Goal: Information Seeking & Learning: Understand process/instructions

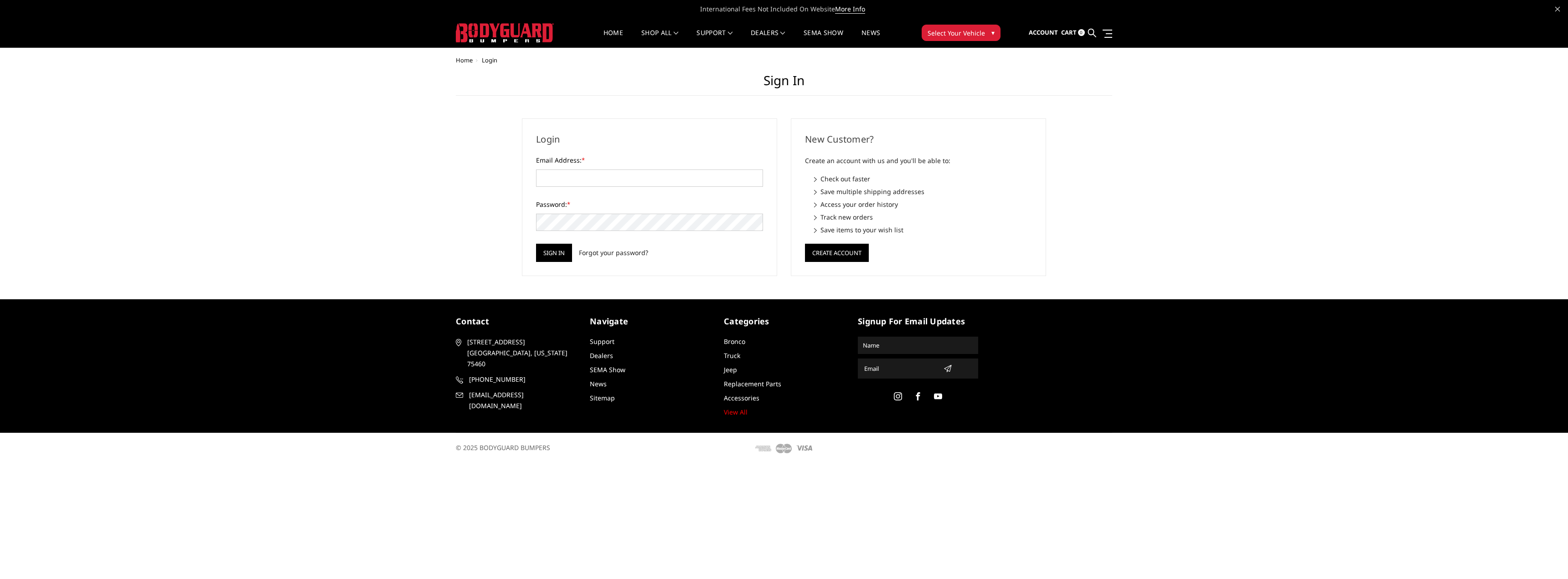
click at [477, 26] on img at bounding box center [505, 33] width 98 height 19
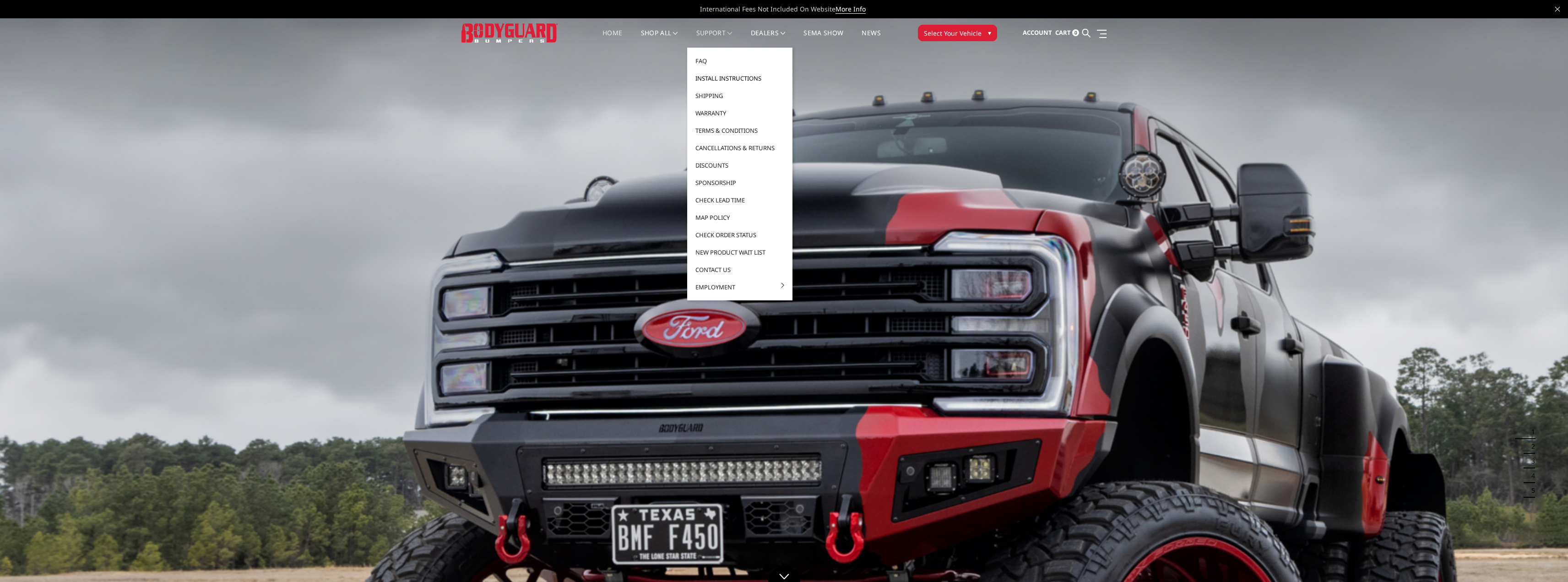
click at [714, 74] on link "Install Instructions" at bounding box center [739, 78] width 98 height 18
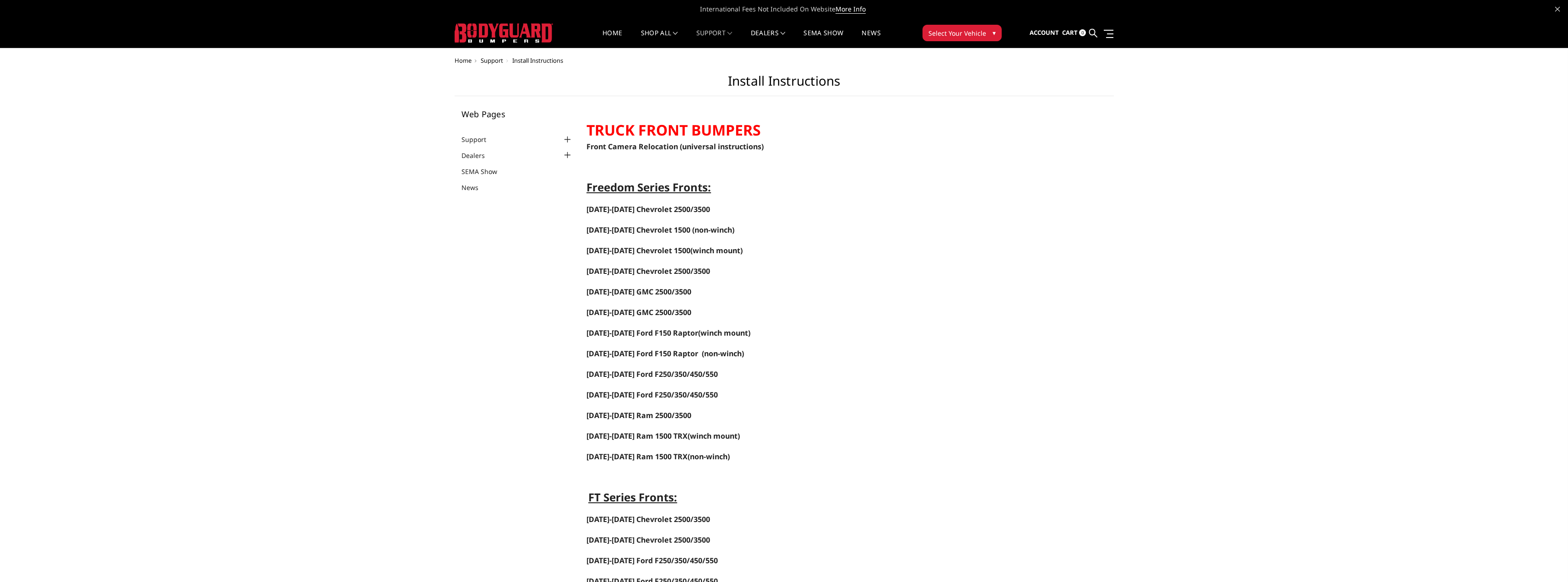
click at [464, 62] on span "Home" at bounding box center [463, 60] width 17 height 8
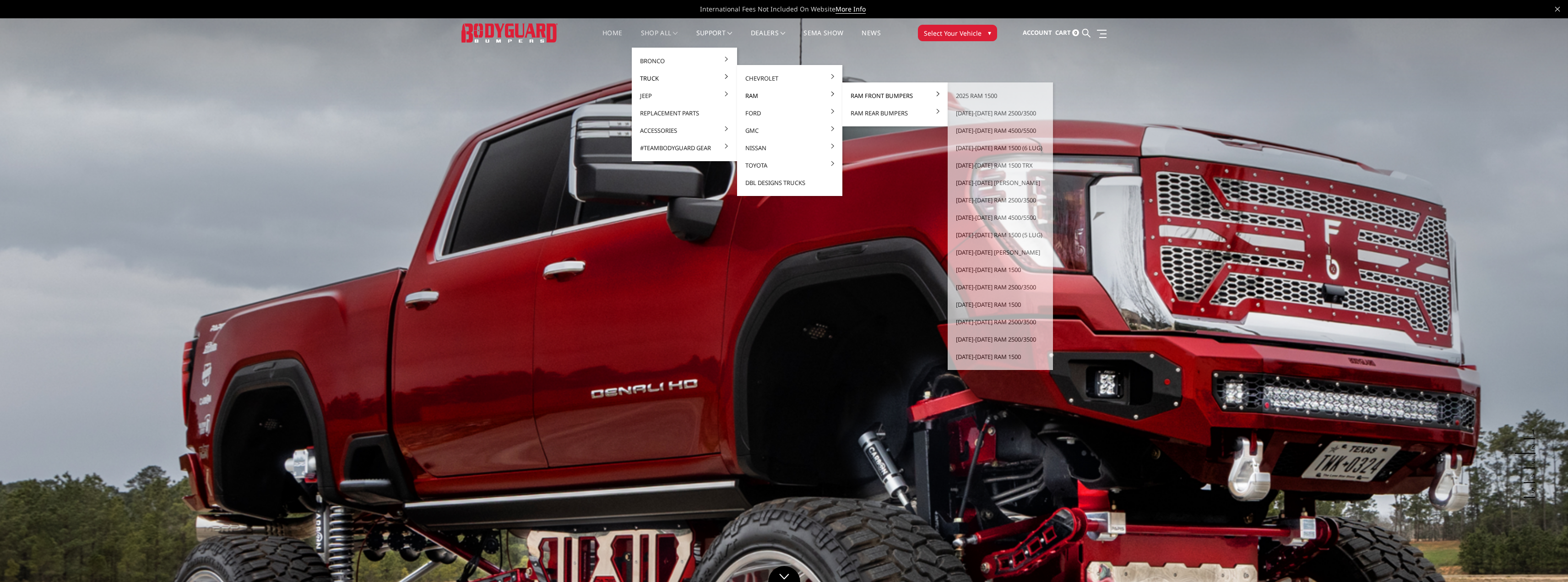
click at [882, 98] on link "Ram Front Bumpers" at bounding box center [894, 96] width 98 height 18
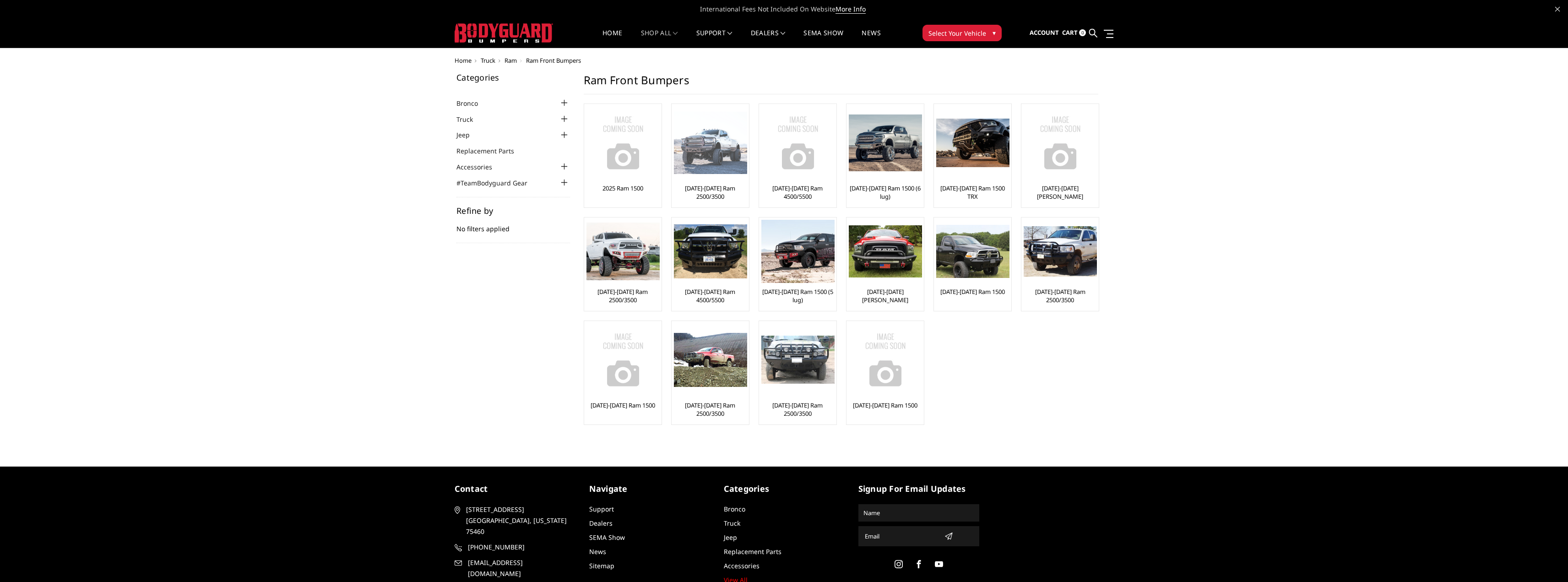
click at [706, 190] on link "[DATE]-[DATE] Ram 2500/3500" at bounding box center [710, 193] width 73 height 16
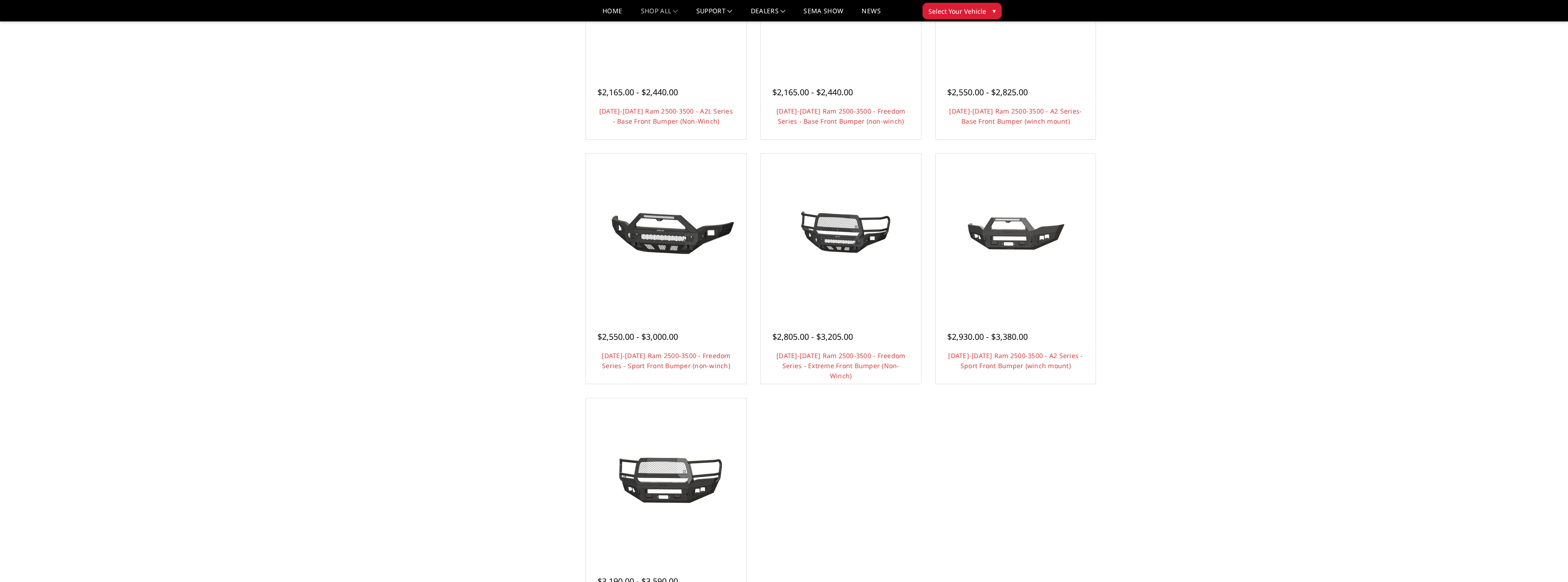
scroll to position [458, 0]
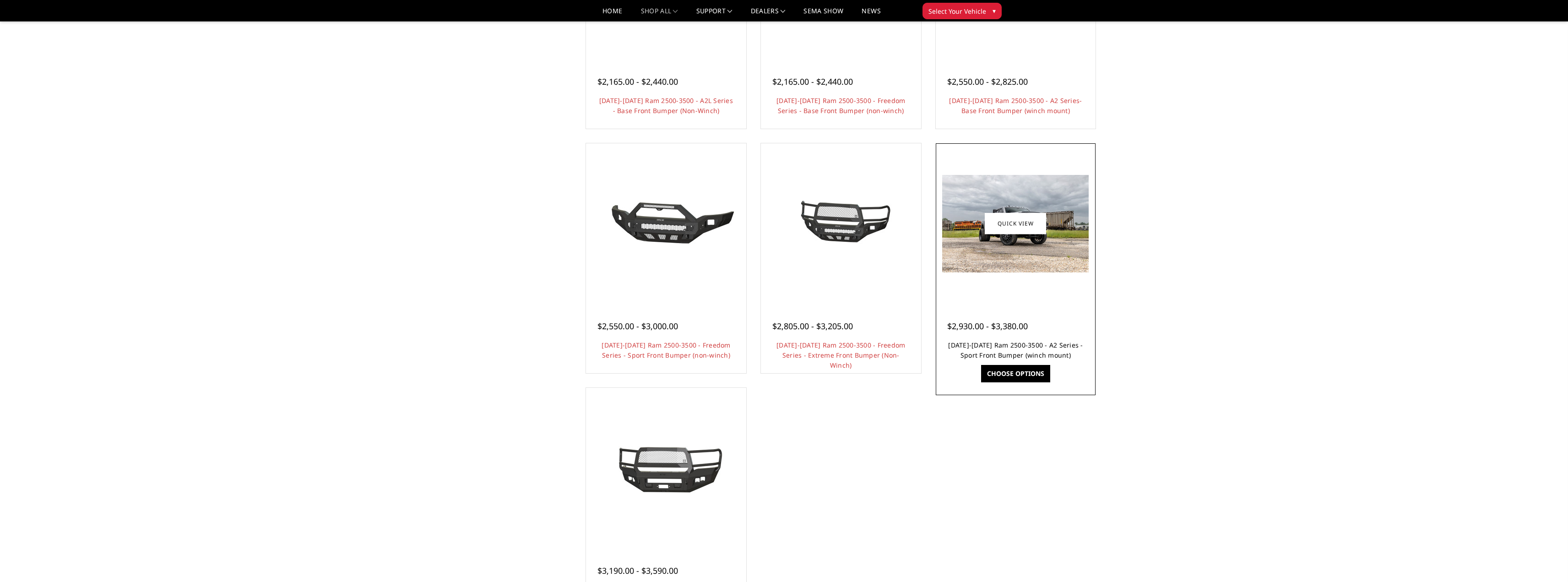
click at [1037, 345] on link "2019-2025 Ram 2500-3500 - A2 Series - Sport Front Bumper (winch mount)" at bounding box center [1015, 350] width 134 height 19
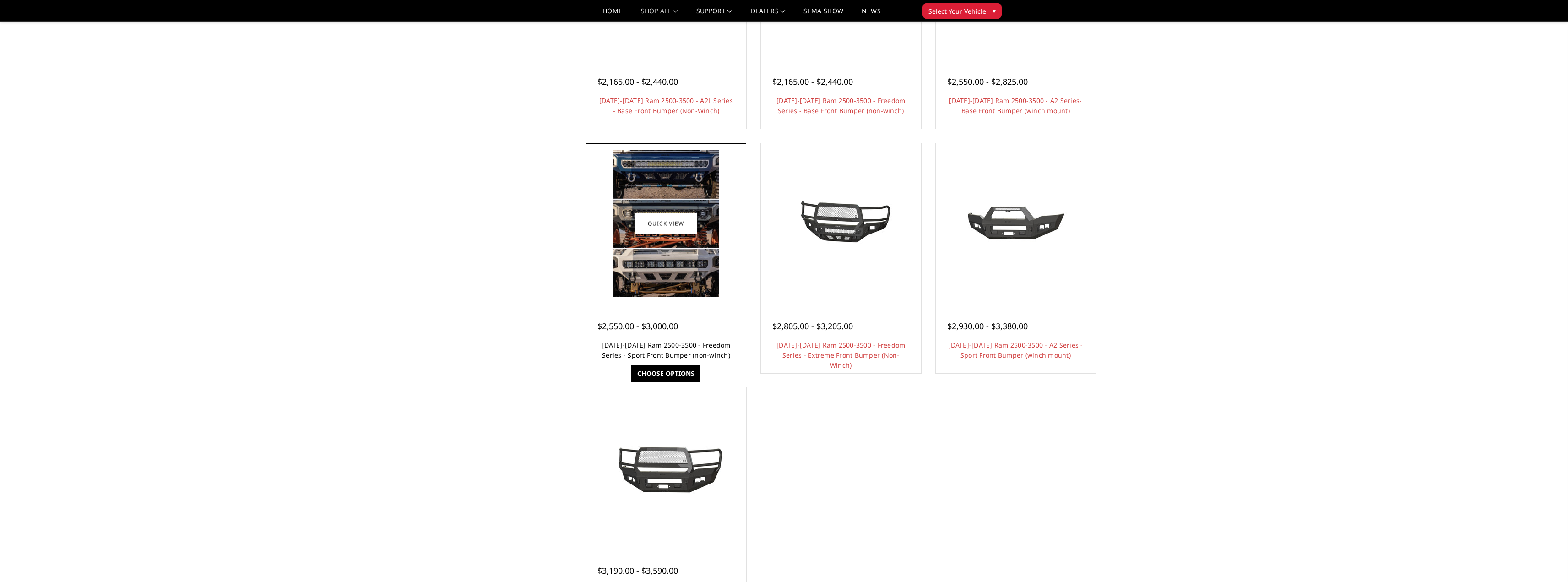
click at [674, 346] on link "[DATE]-[DATE] Ram 2500-3500 - Freedom Series - Sport Front Bumper (non-winch)" at bounding box center [666, 350] width 129 height 19
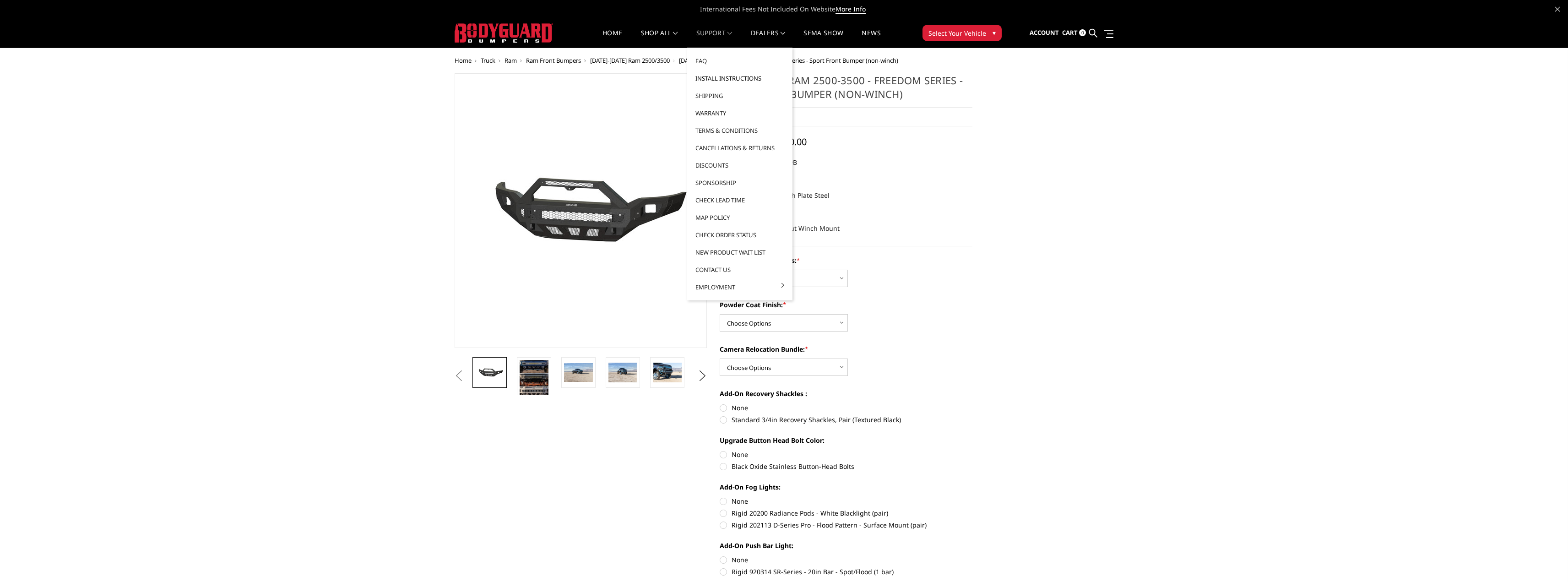
click at [720, 75] on link "Install Instructions" at bounding box center [739, 78] width 98 height 18
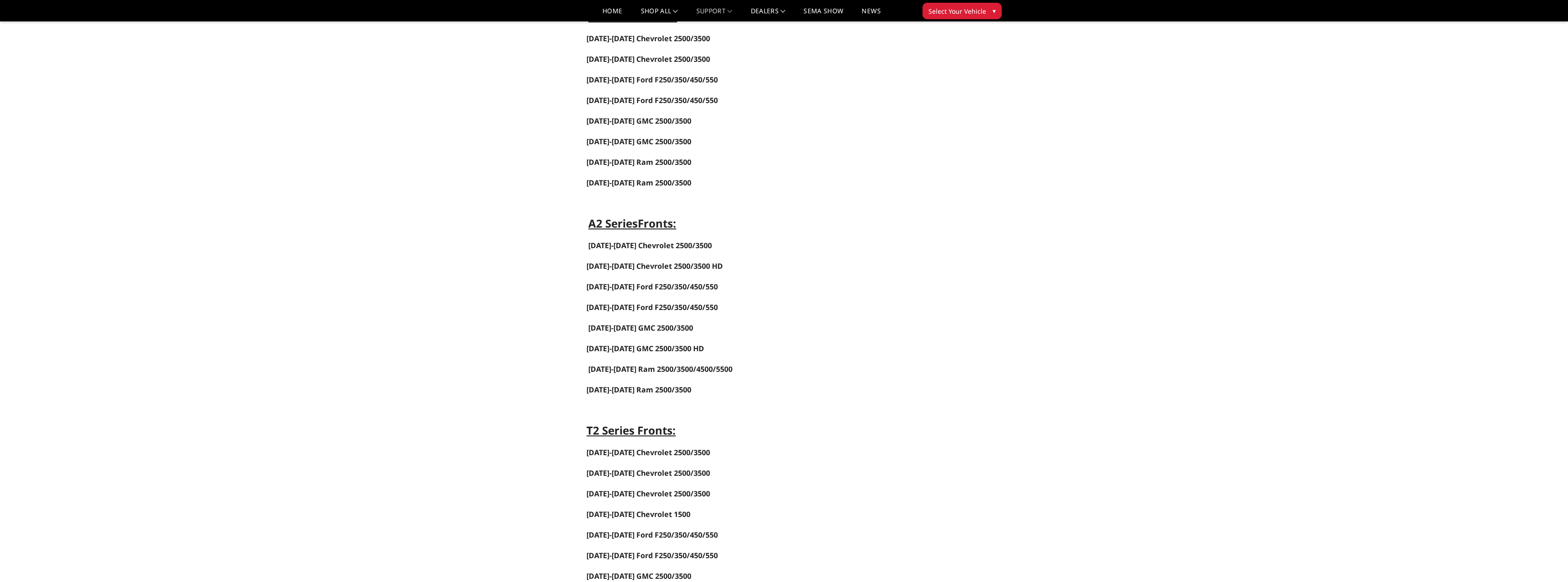
scroll to position [458, 0]
click at [685, 367] on link "[DATE]-[DATE] Ram 2500/3500/4500/5500" at bounding box center [660, 365] width 144 height 10
